Goal: Check status: Check status

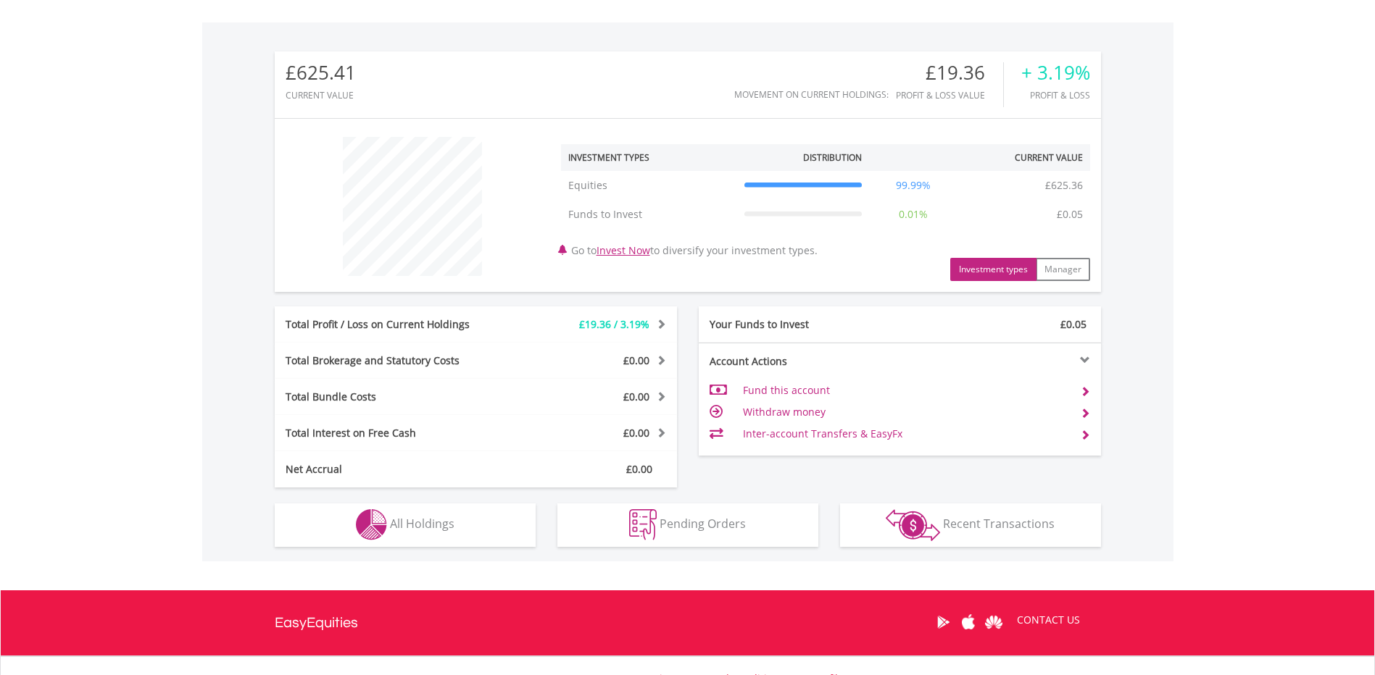
scroll to position [507, 0]
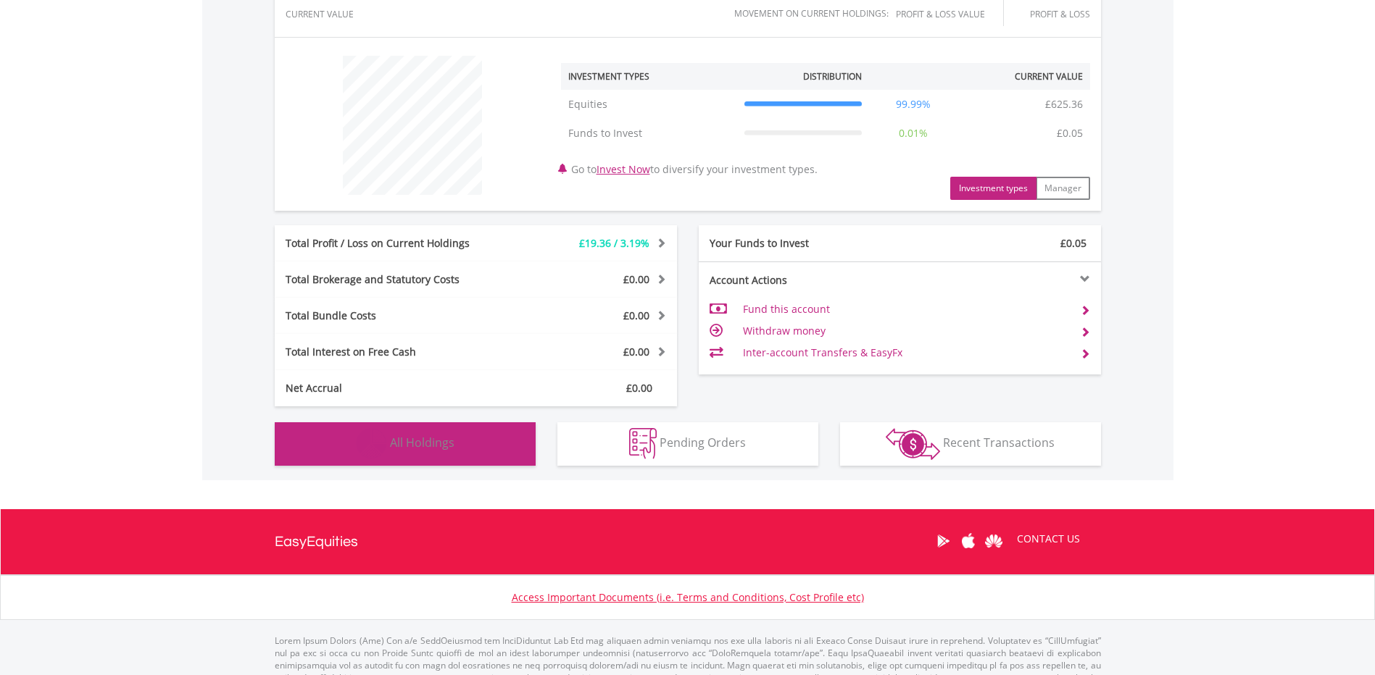
click at [456, 446] on button "Holdings All Holdings" at bounding box center [405, 443] width 261 height 43
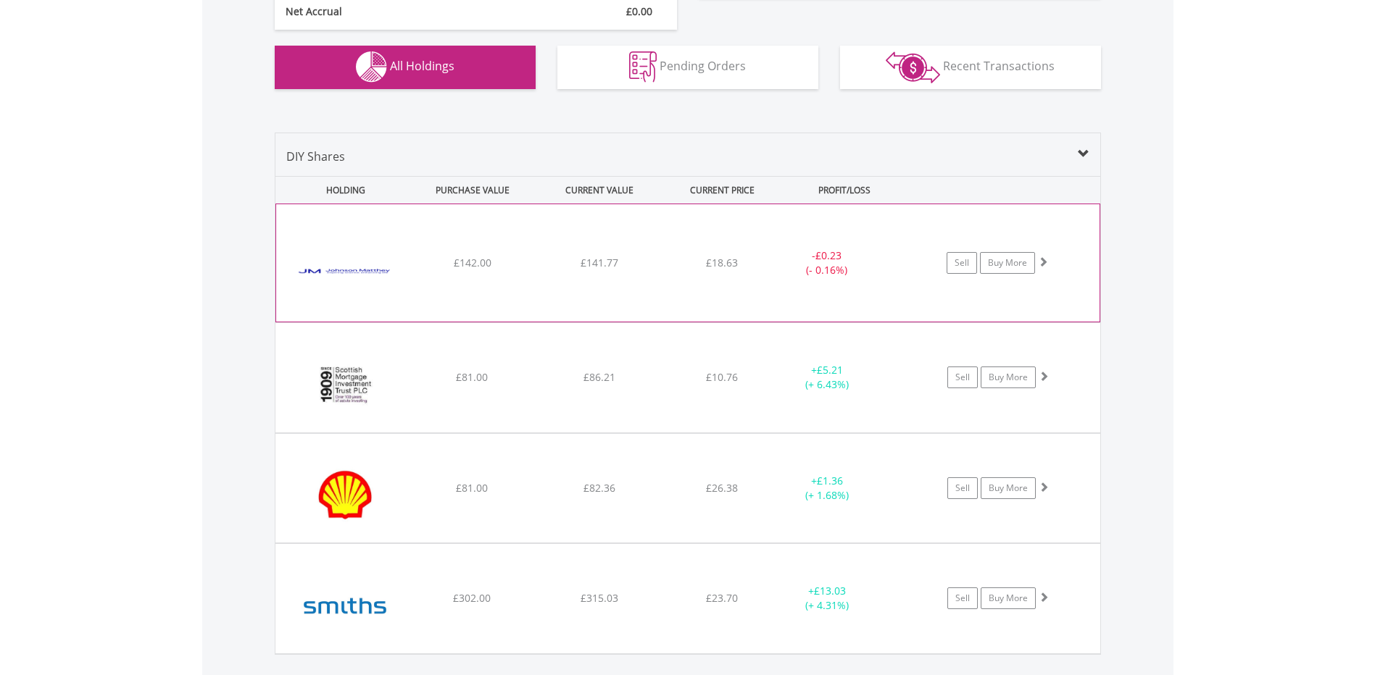
scroll to position [909, 0]
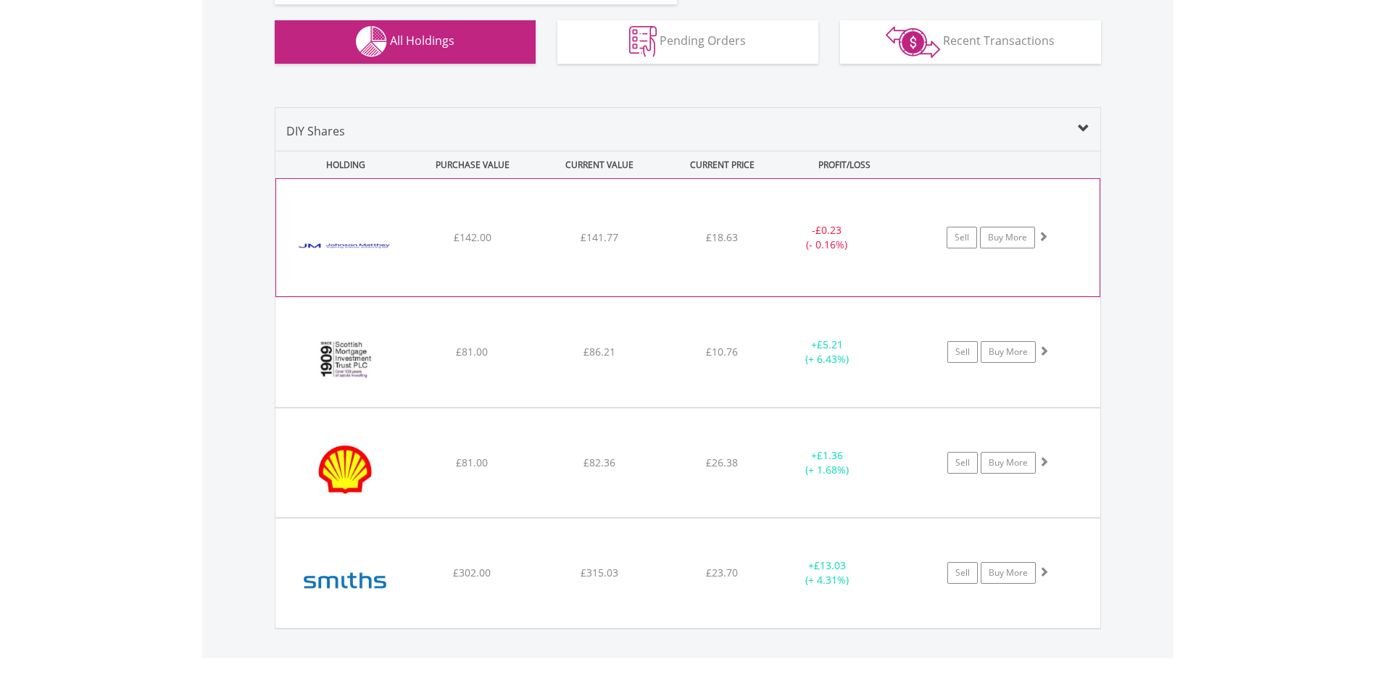
click at [535, 256] on div "﻿ Johnson Matthey PLC £142.00 £141.77 £18.63 - £0.23 (- 0.16%) Sell Buy More" at bounding box center [687, 237] width 823 height 117
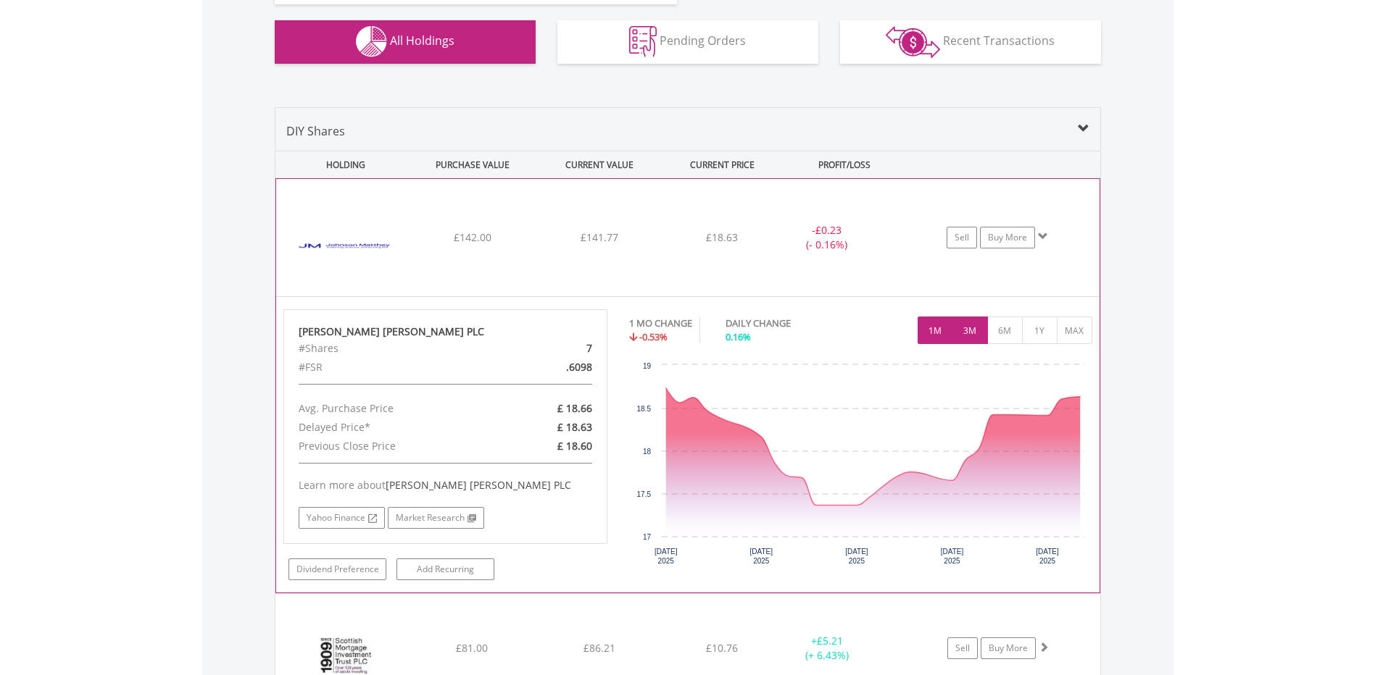
click at [965, 331] on button "3M" at bounding box center [970, 331] width 36 height 28
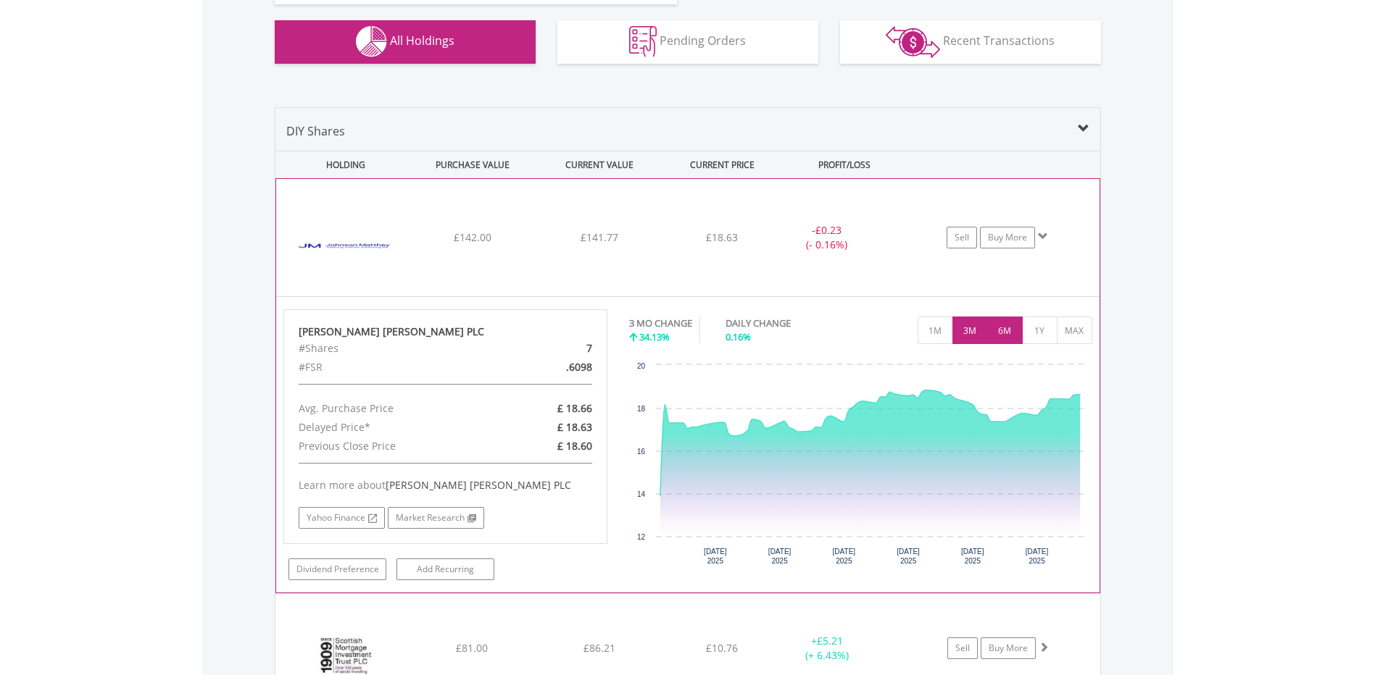
click at [1004, 330] on button "6M" at bounding box center [1005, 331] width 36 height 28
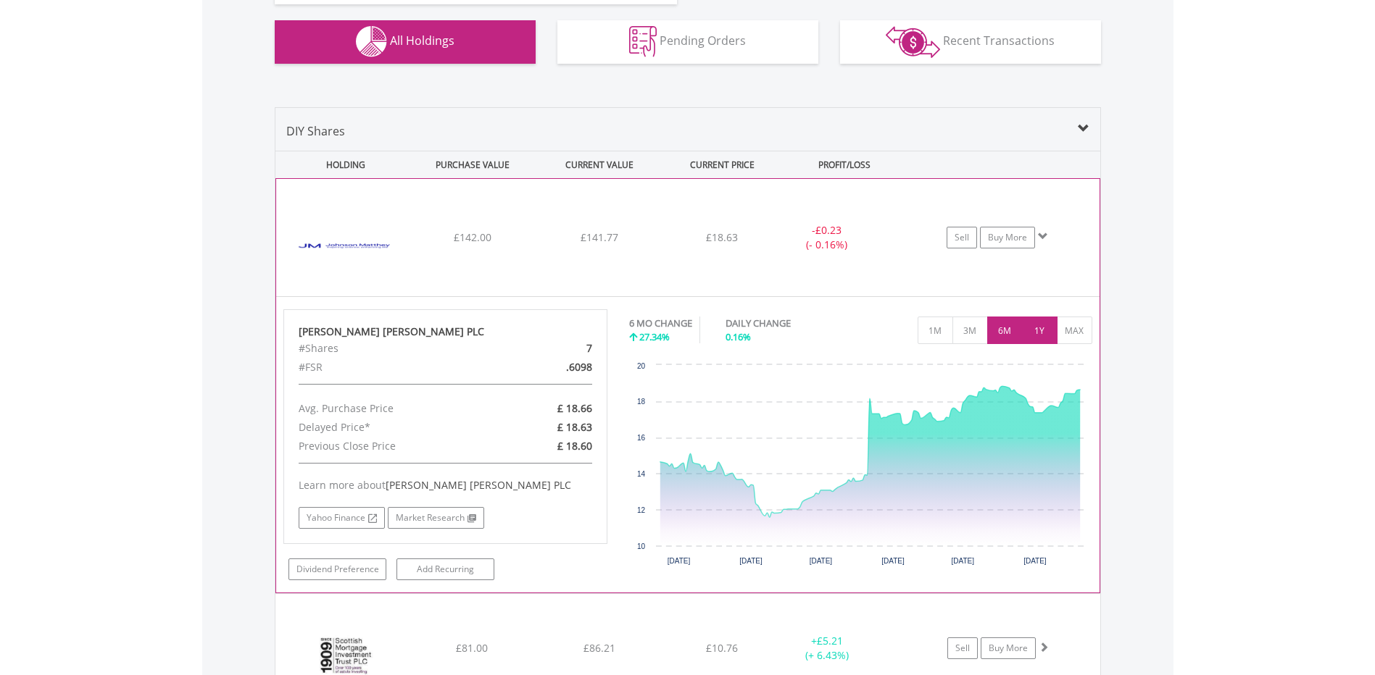
click at [1040, 328] on button "1Y" at bounding box center [1040, 331] width 36 height 28
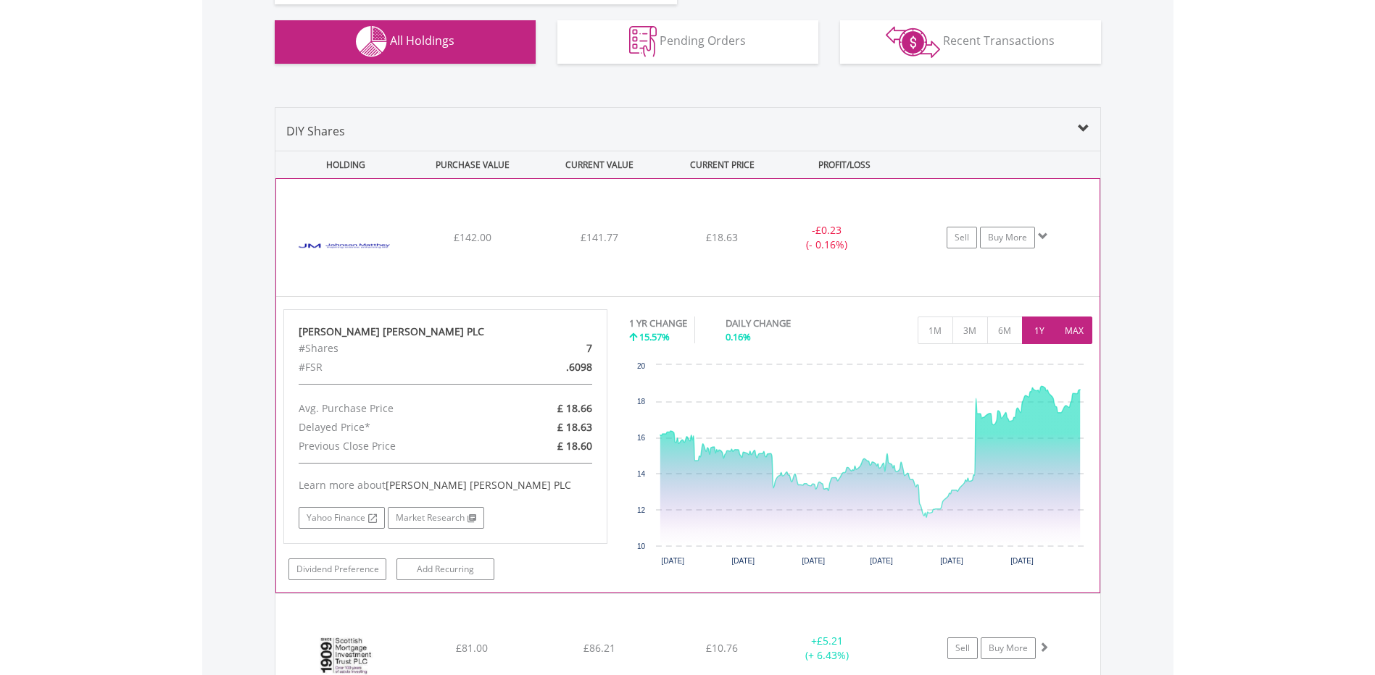
click at [1072, 326] on button "MAX" at bounding box center [1074, 331] width 36 height 28
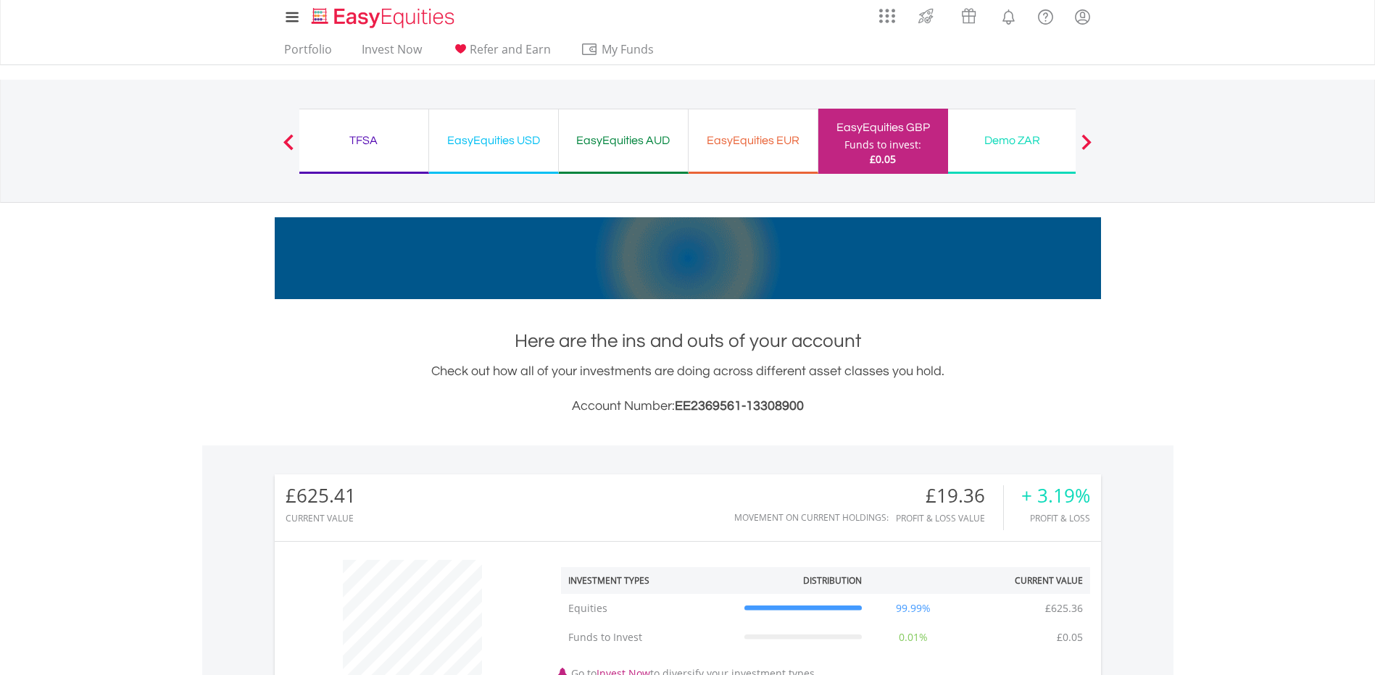
scroll to position [0, 0]
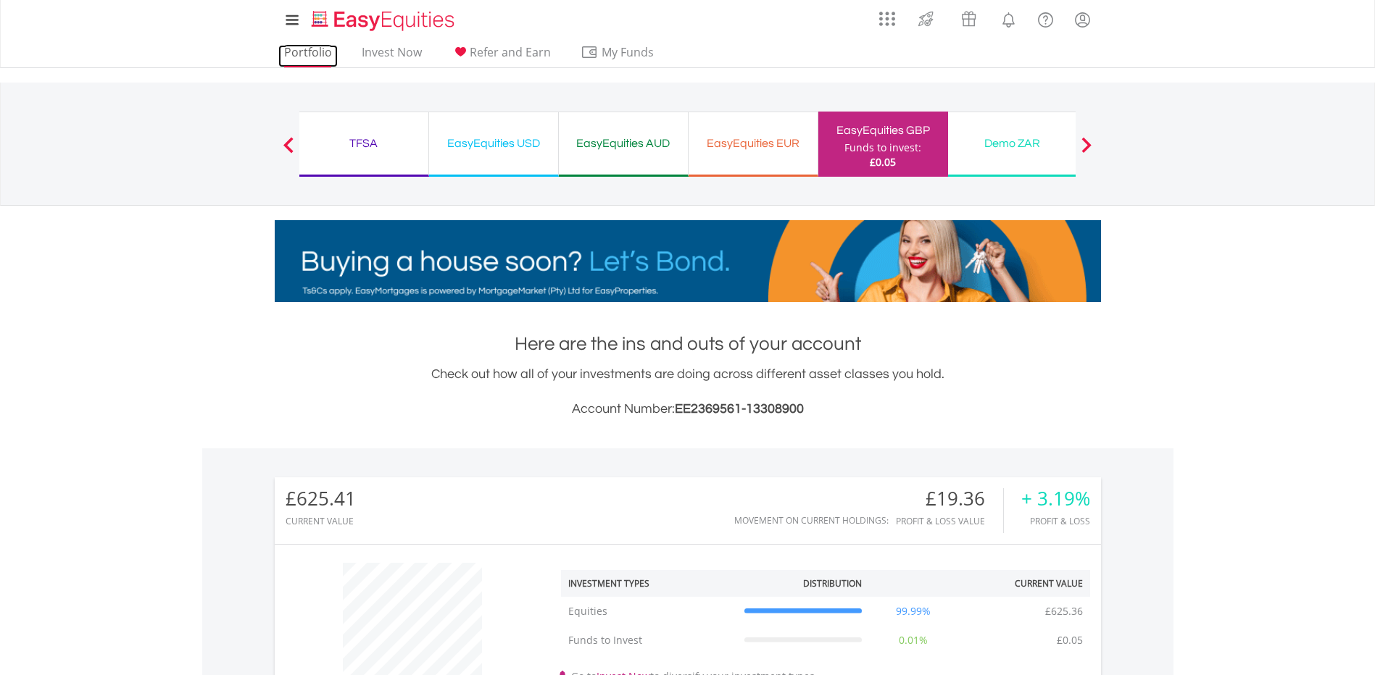
click at [306, 57] on link "Portfolio" at bounding box center [307, 56] width 59 height 22
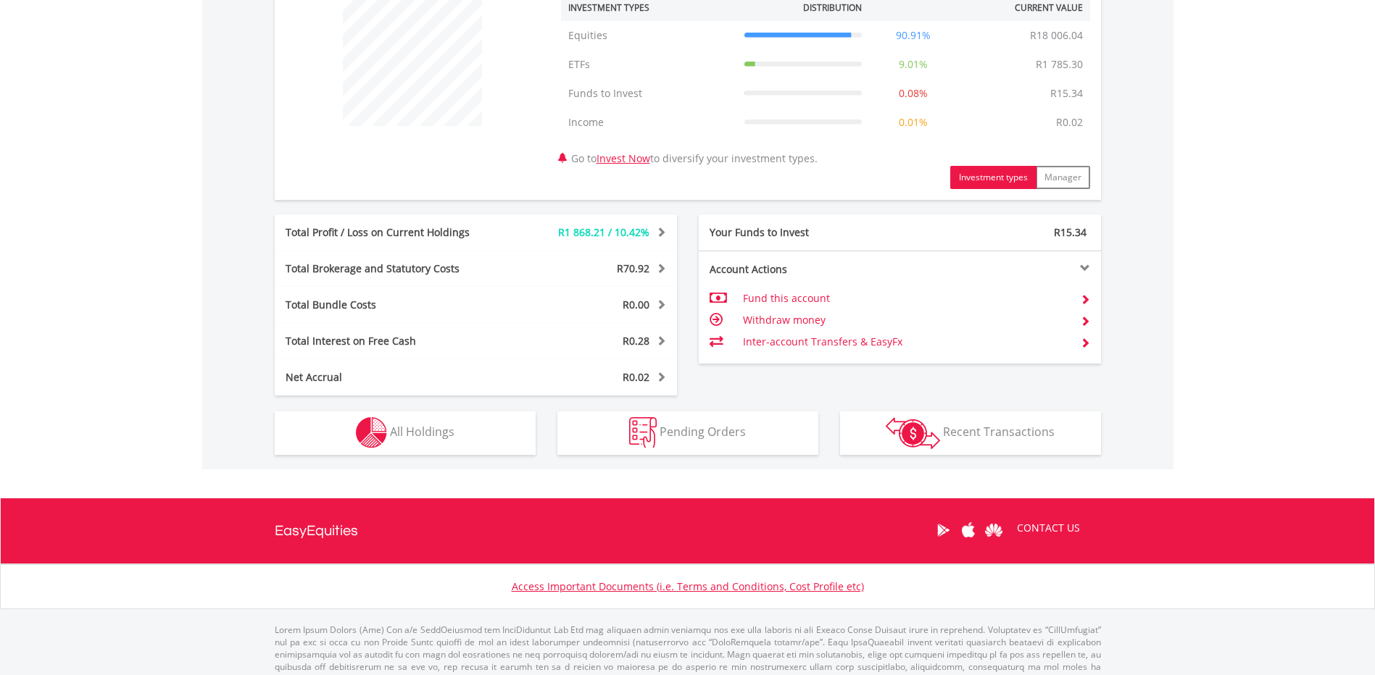
scroll to position [609, 0]
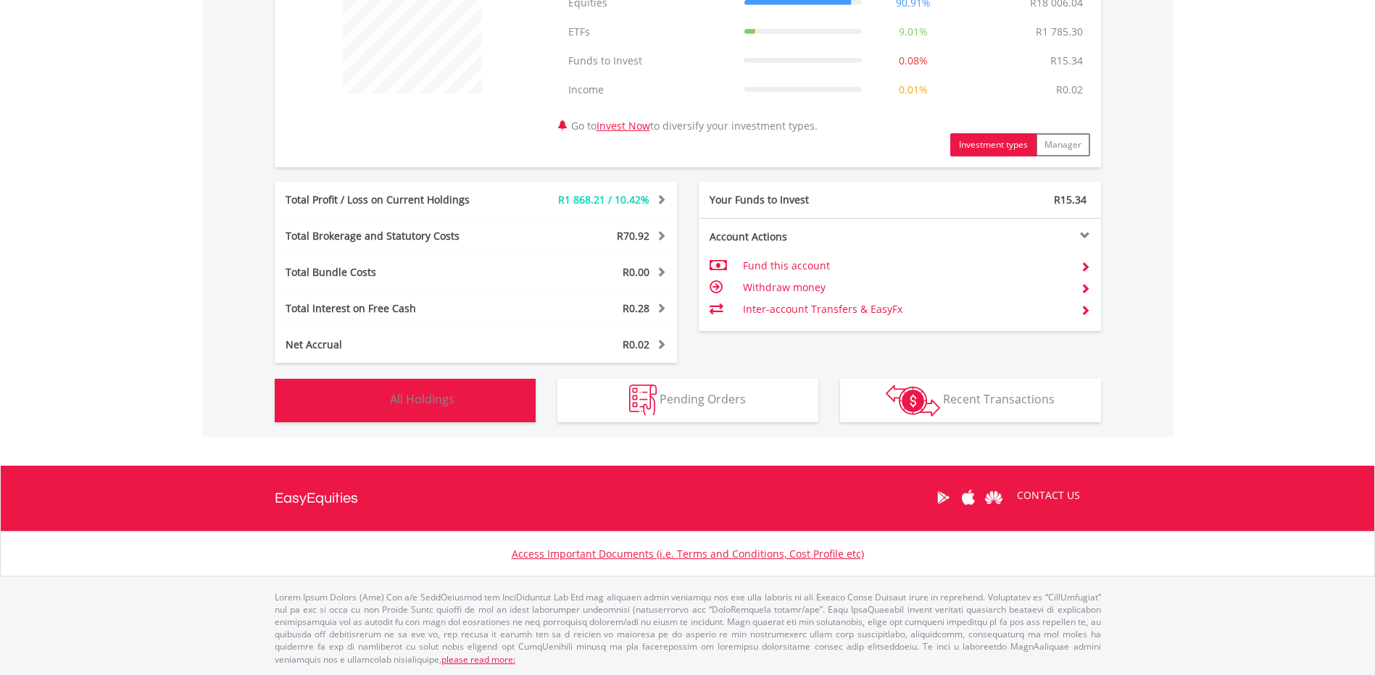
click at [449, 395] on span "All Holdings" at bounding box center [422, 399] width 64 height 16
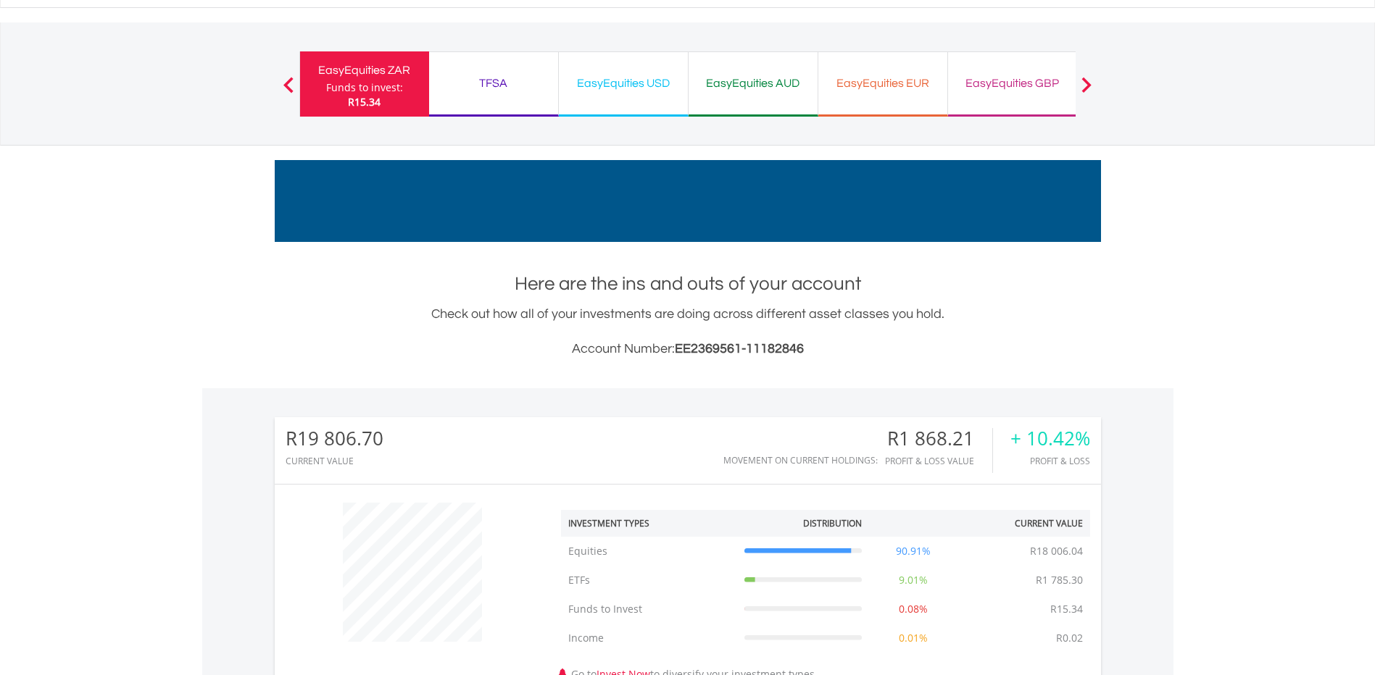
scroll to position [0, 0]
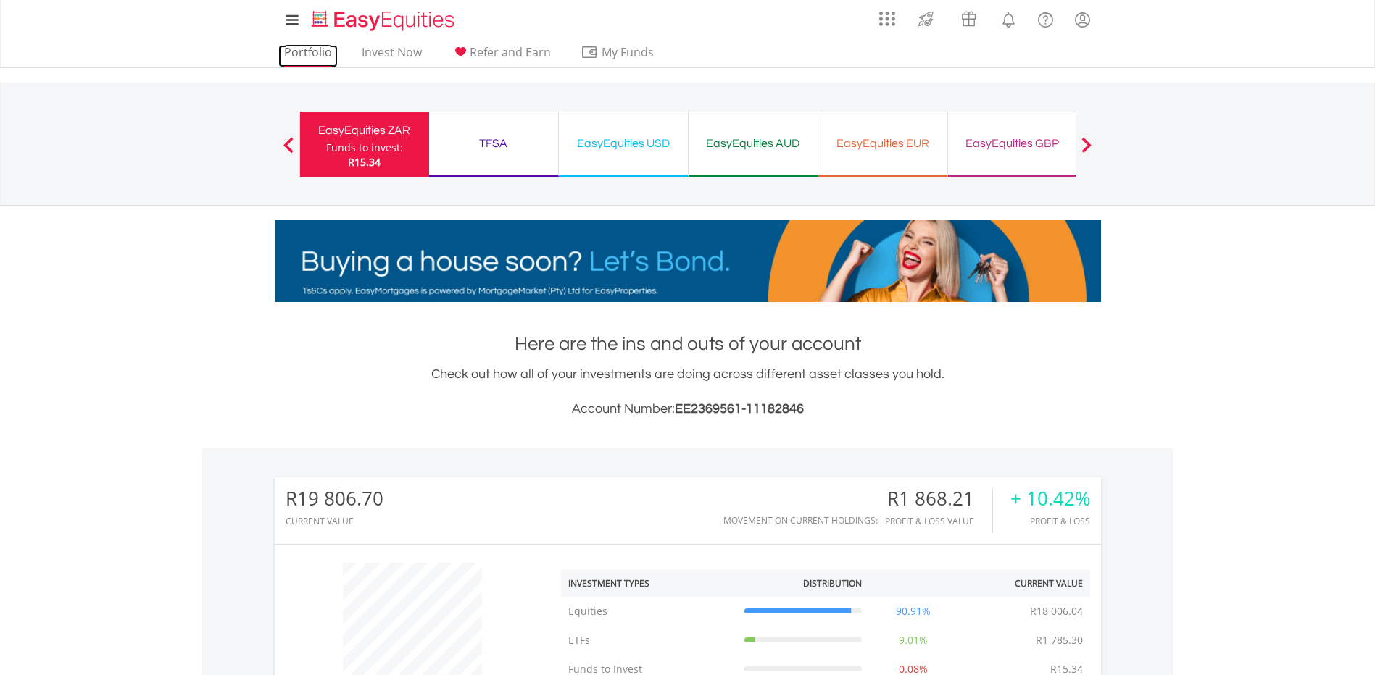
click at [309, 52] on link "Portfolio" at bounding box center [307, 56] width 59 height 22
